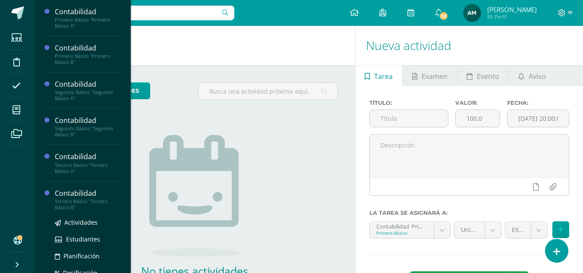
click at [77, 202] on div "Tercero Básico "Tercero Básico B"" at bounding box center [88, 205] width 66 height 12
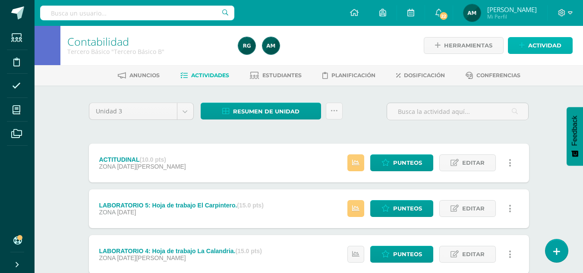
click at [542, 47] on span "Actividad" at bounding box center [544, 46] width 33 height 16
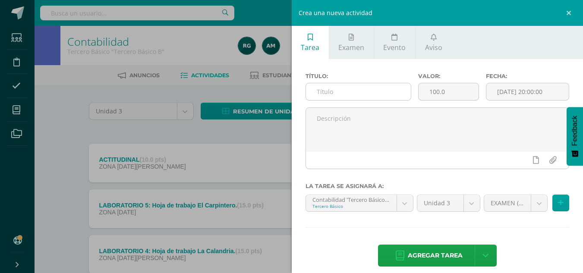
click at [346, 90] on input "text" at bounding box center [358, 91] width 105 height 17
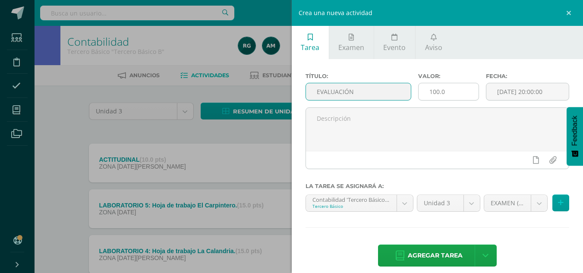
type input "EVALUACIÓN"
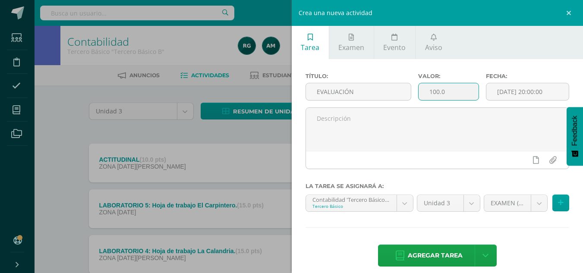
click at [437, 92] on input "100.0" at bounding box center [449, 91] width 60 height 17
type input "30.0"
click at [519, 87] on input "[DATE] 20:00:00" at bounding box center [527, 91] width 82 height 17
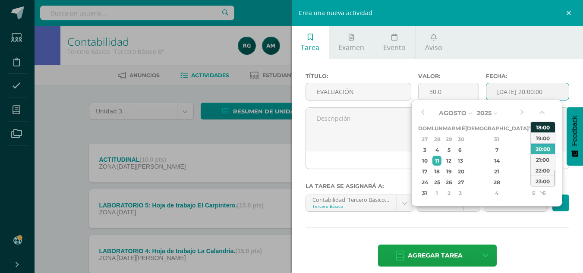
click at [540, 129] on div "18:00" at bounding box center [543, 127] width 24 height 11
type input "2025-08-11 18:00"
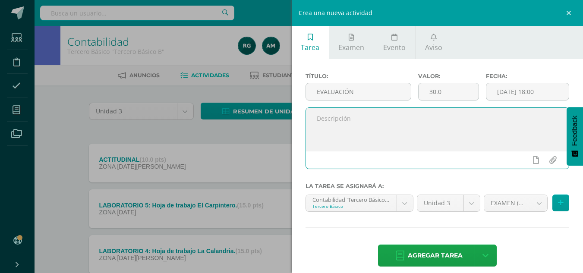
click at [456, 126] on textarea at bounding box center [437, 129] width 263 height 43
type textarea "Evaluación final de unidad."
click at [448, 256] on span "Agregar tarea" at bounding box center [435, 255] width 55 height 21
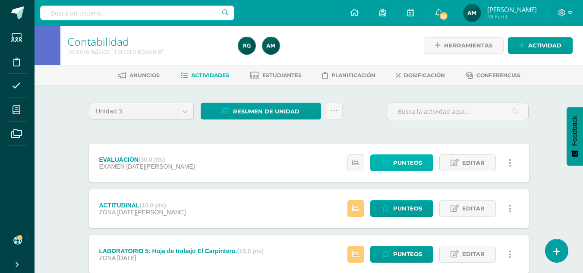
click at [404, 164] on span "Punteos" at bounding box center [407, 163] width 29 height 16
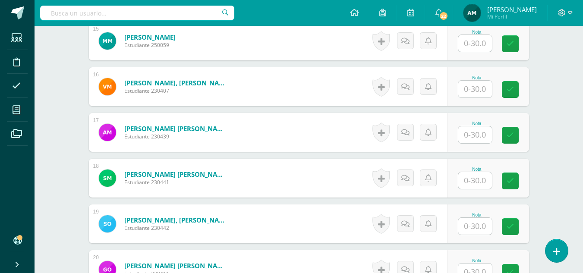
scroll to position [884, 0]
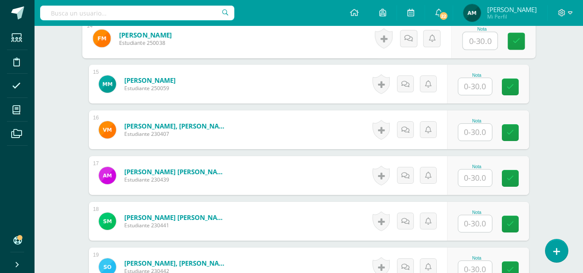
click at [471, 39] on input "text" at bounding box center [480, 40] width 35 height 17
type input "30"
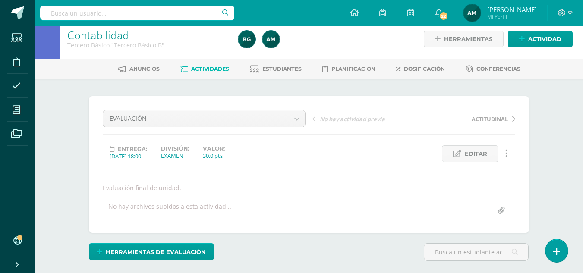
scroll to position [0, 0]
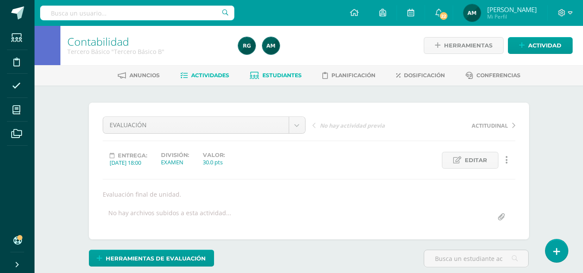
click at [283, 75] on span "Estudiantes" at bounding box center [281, 75] width 39 height 6
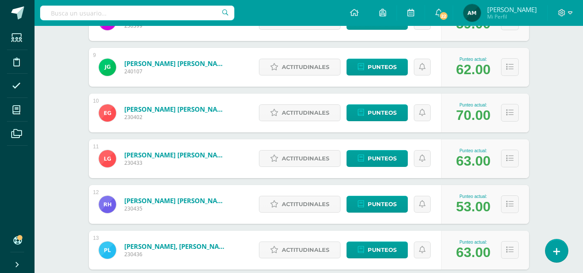
scroll to position [722, 0]
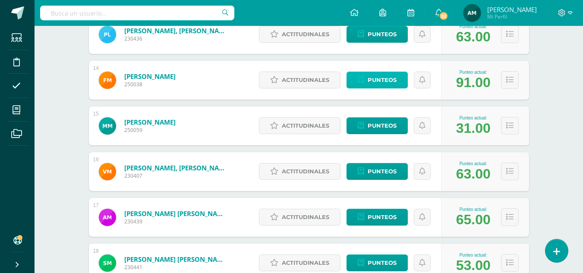
click at [382, 80] on span "Punteos" at bounding box center [382, 80] width 29 height 16
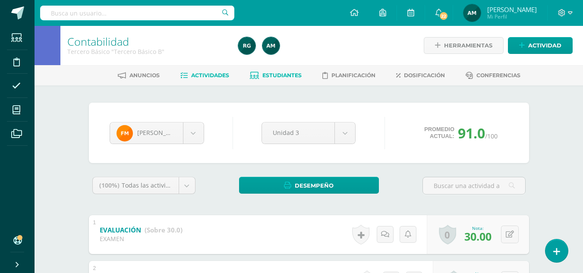
click at [215, 77] on span "Actividades" at bounding box center [210, 75] width 38 height 6
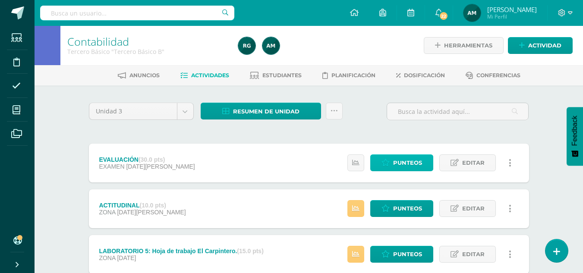
click at [407, 164] on span "Punteos" at bounding box center [407, 163] width 29 height 16
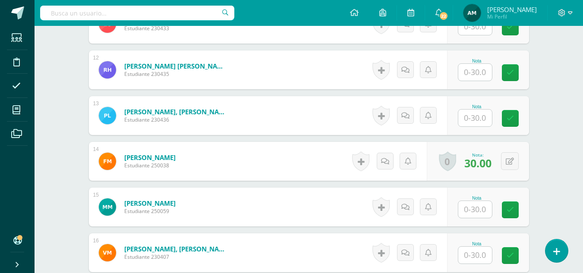
scroll to position [821, 0]
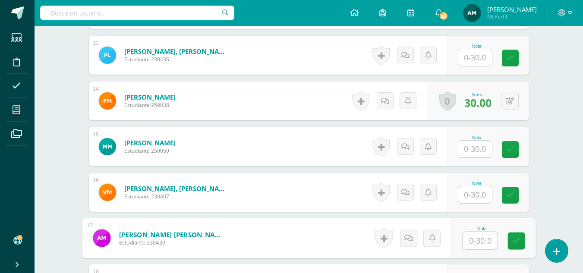
click at [473, 242] on input "text" at bounding box center [480, 240] width 35 height 17
type input "30"
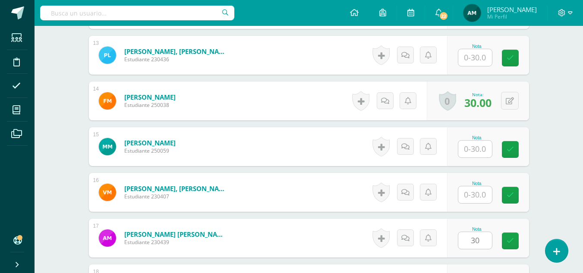
click at [552, 186] on div "Contabilidad Tercero Básico "Tercero Básico B" Herramientas Detalle de asistenc…" at bounding box center [309, 9] width 549 height 1609
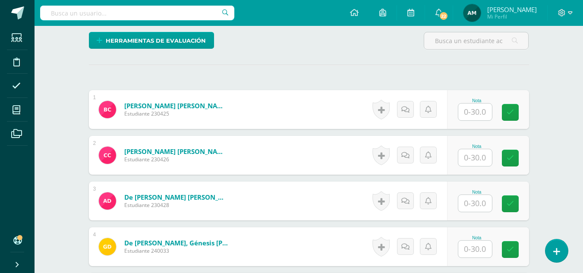
scroll to position [217, 0]
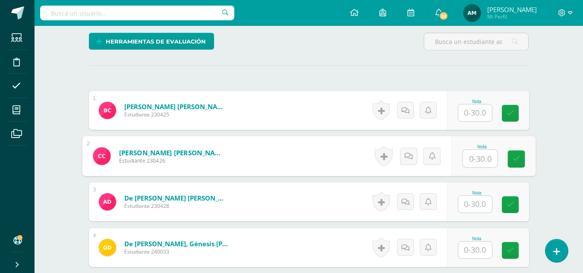
click at [464, 158] on input "text" at bounding box center [480, 158] width 35 height 17
type input "27"
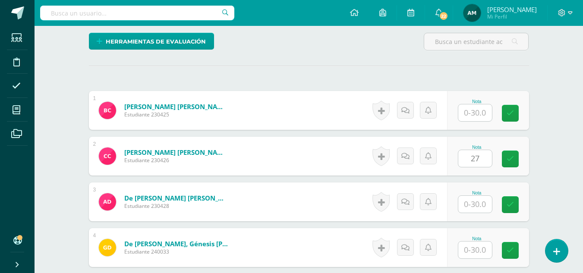
click at [525, 142] on div "Nota 27" at bounding box center [488, 156] width 82 height 39
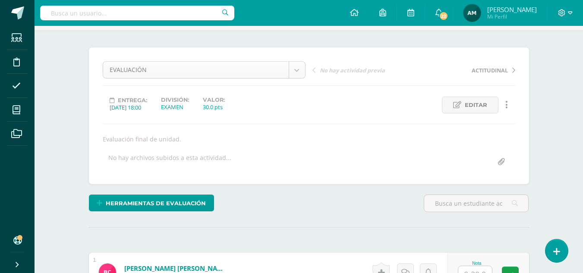
scroll to position [0, 0]
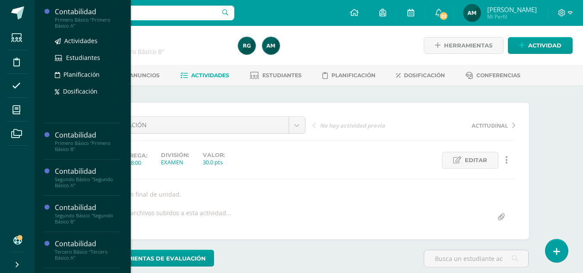
click at [85, 22] on div "Primero Básico "Primero Básico A"" at bounding box center [88, 23] width 66 height 12
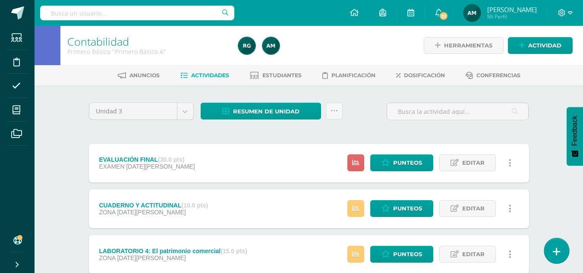
click at [557, 250] on icon at bounding box center [557, 252] width 8 height 10
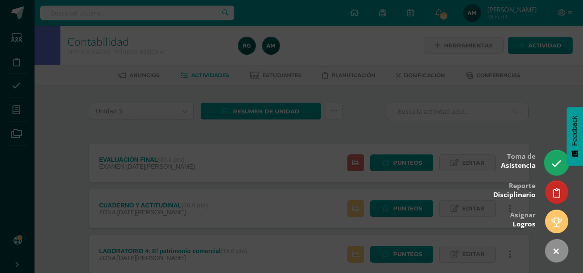
click at [553, 166] on icon at bounding box center [557, 164] width 10 height 10
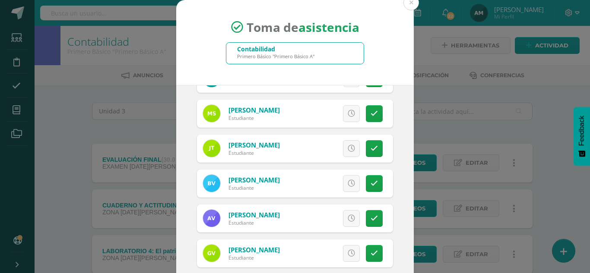
scroll to position [43, 0]
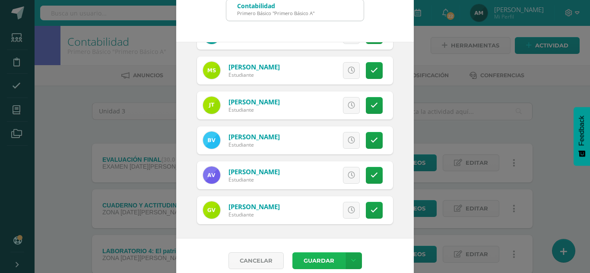
drag, startPoint x: 314, startPoint y: 257, endPoint x: 320, endPoint y: 255, distance: 6.4
click at [314, 257] on button "Guardar" at bounding box center [318, 260] width 53 height 17
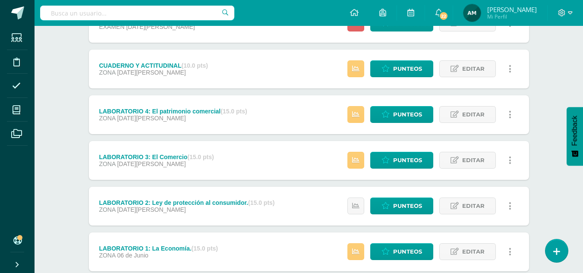
scroll to position [137, 0]
